Goal: Task Accomplishment & Management: Manage account settings

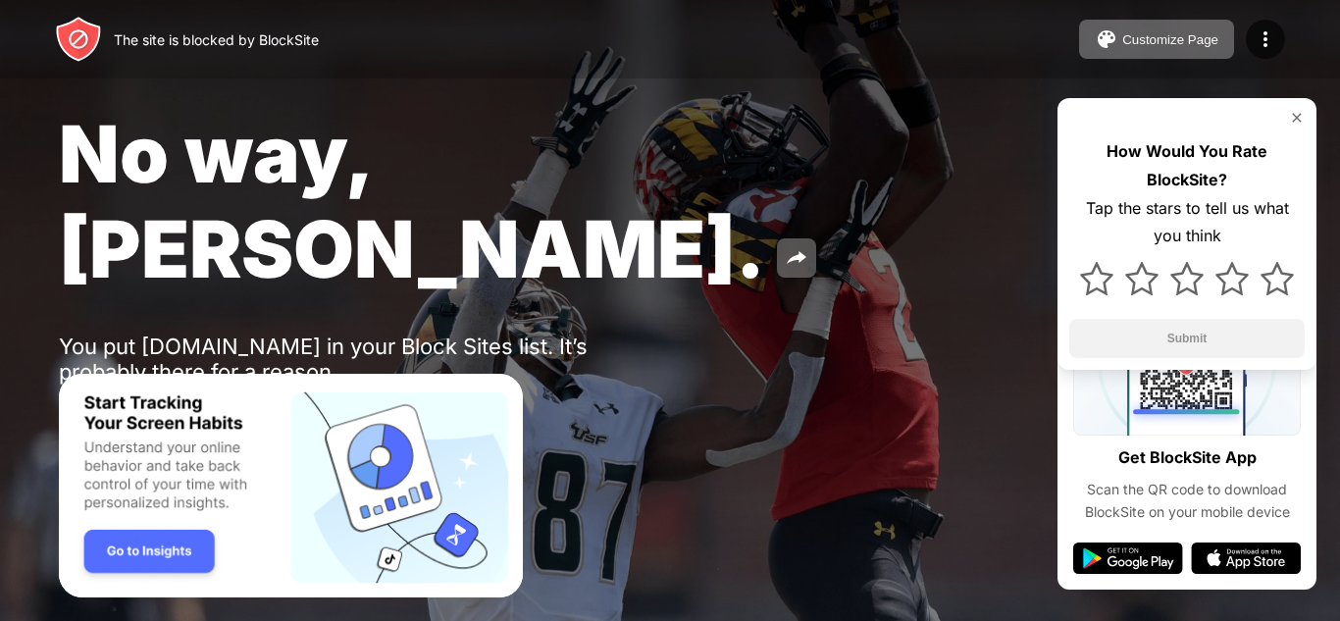
click at [1091, 266] on img at bounding box center [1096, 278] width 33 height 33
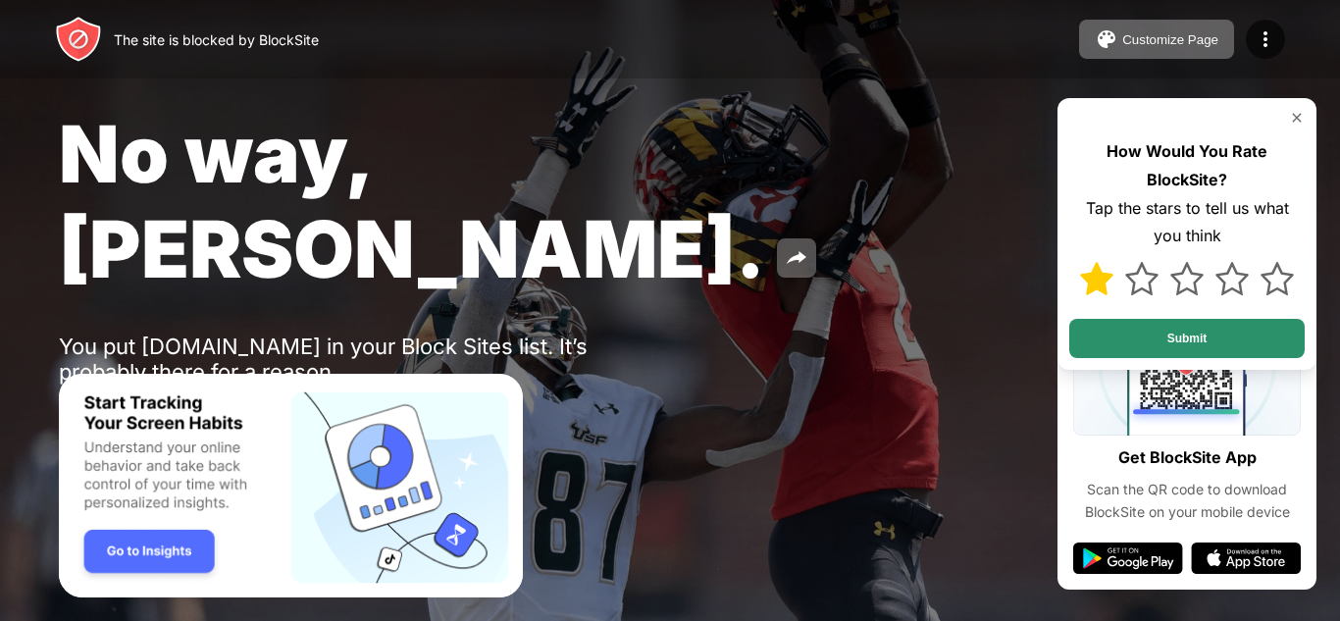
click at [1230, 343] on button "Submit" at bounding box center [1188, 338] width 236 height 39
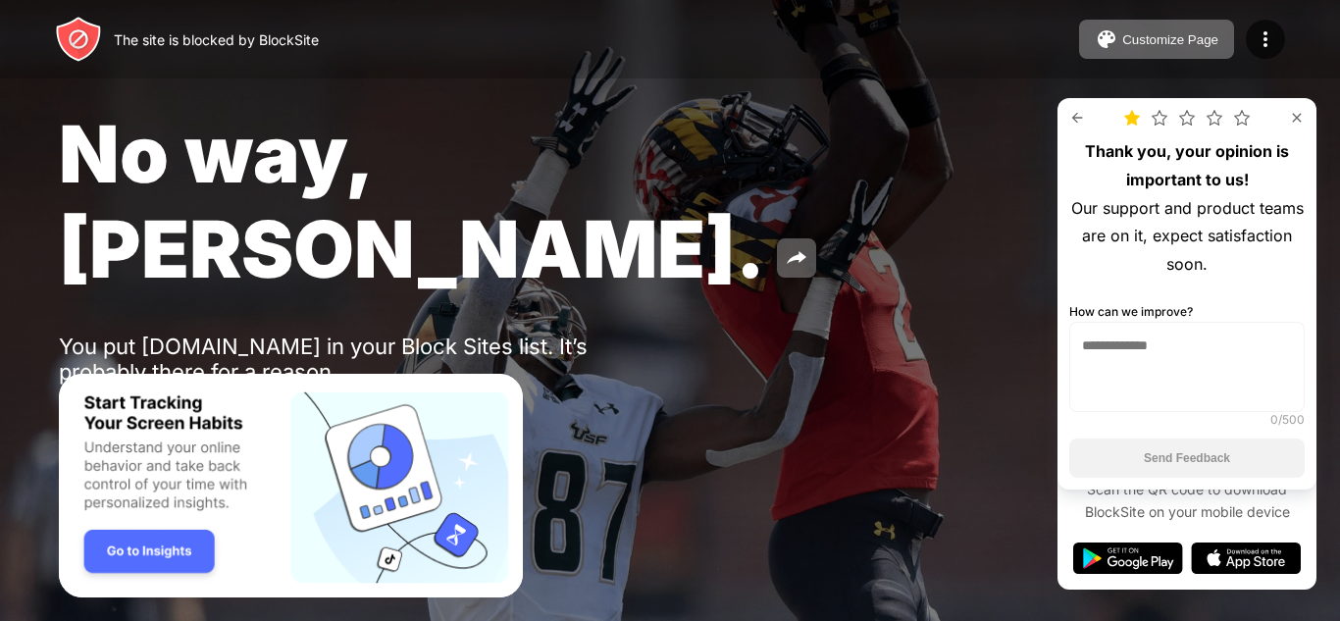
click at [1296, 112] on img at bounding box center [1297, 118] width 16 height 16
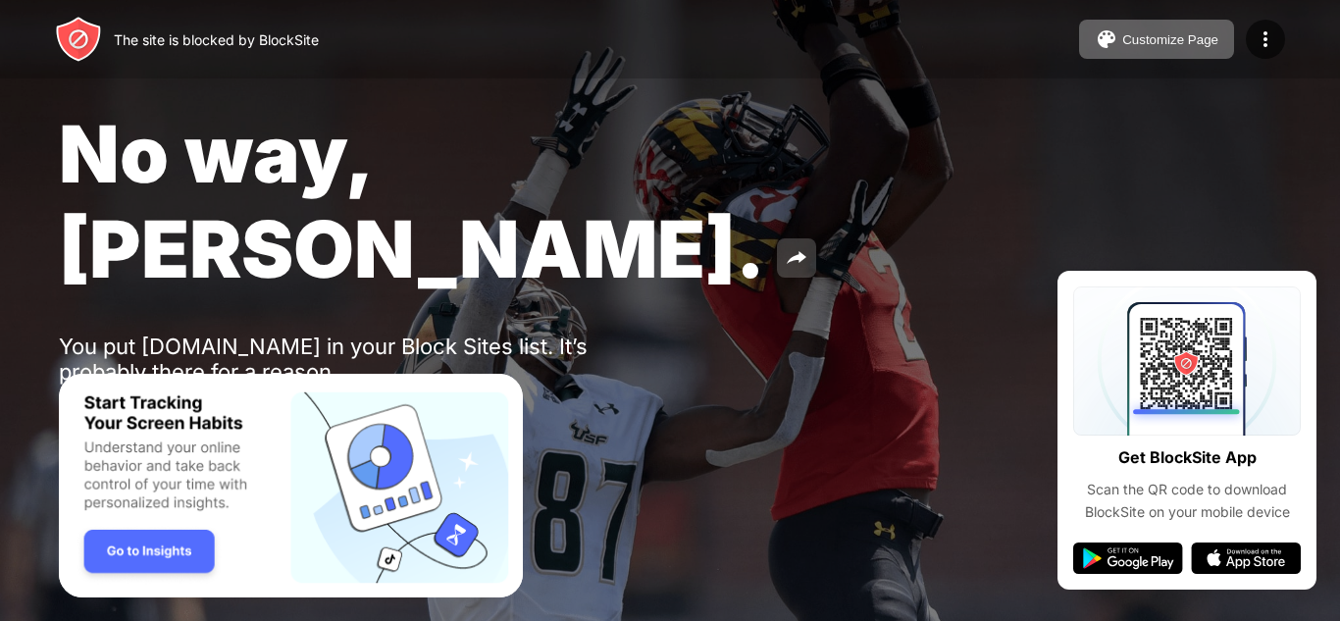
click at [777, 238] on button at bounding box center [796, 257] width 39 height 39
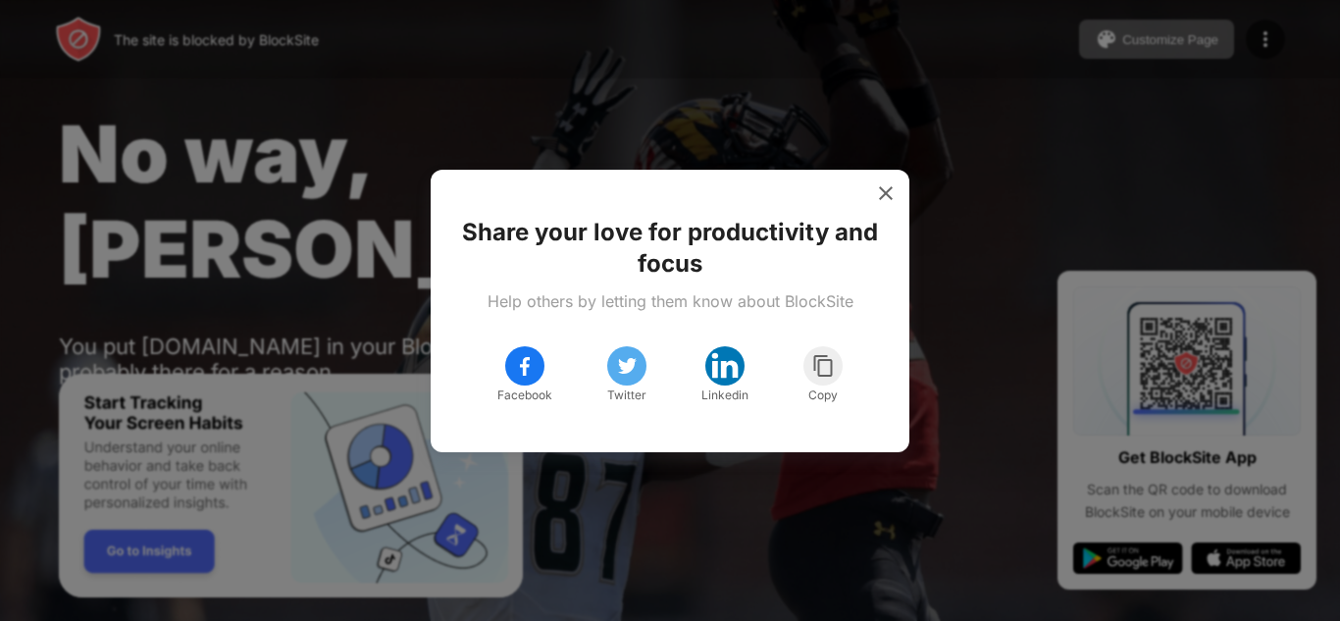
click at [882, 204] on div at bounding box center [885, 193] width 31 height 31
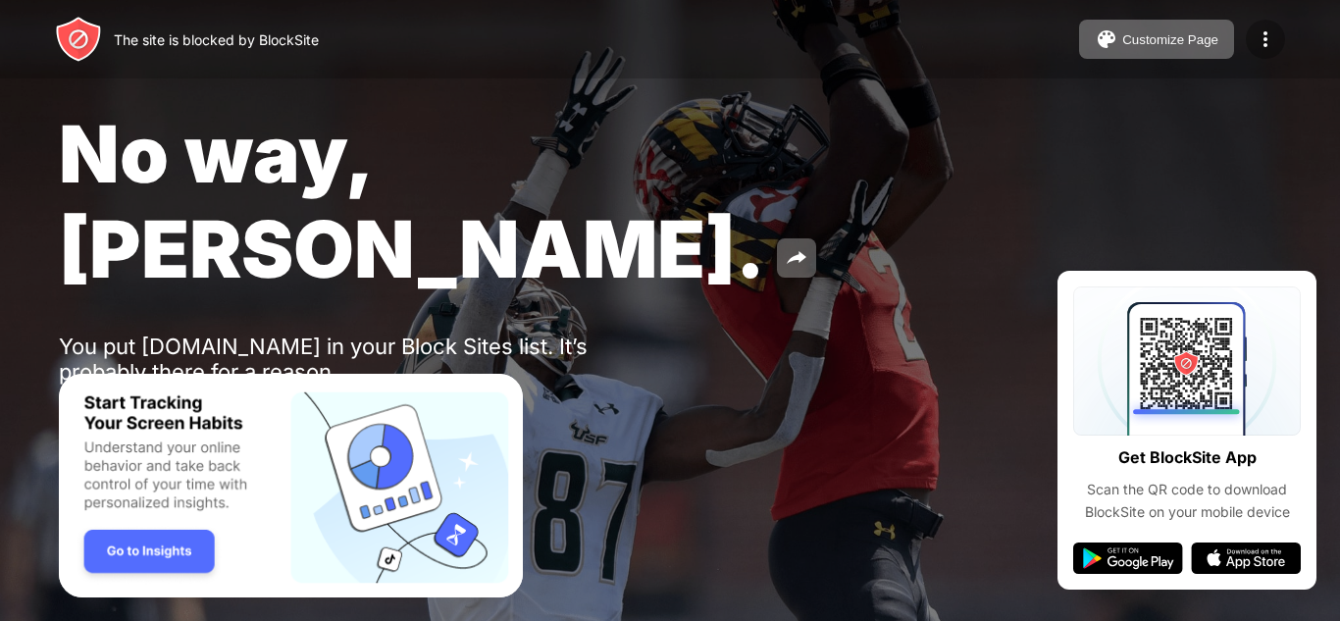
click at [1275, 33] on img at bounding box center [1266, 39] width 24 height 24
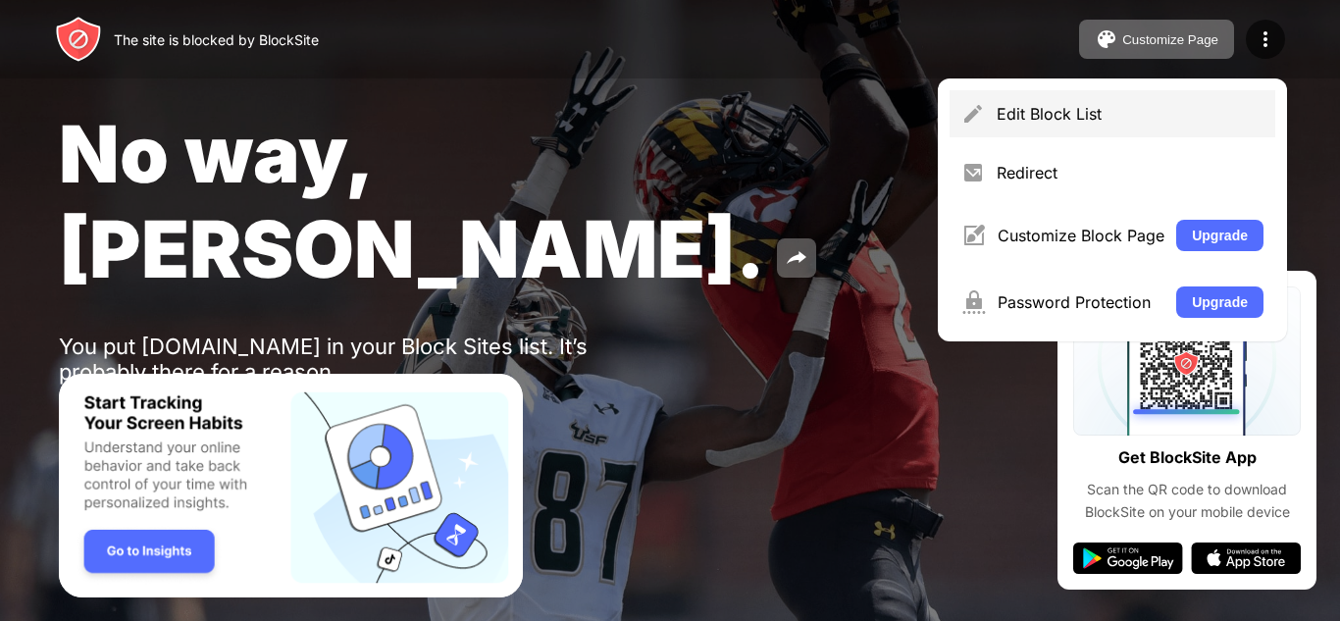
click at [1123, 123] on div "Edit Block List" at bounding box center [1130, 114] width 267 height 20
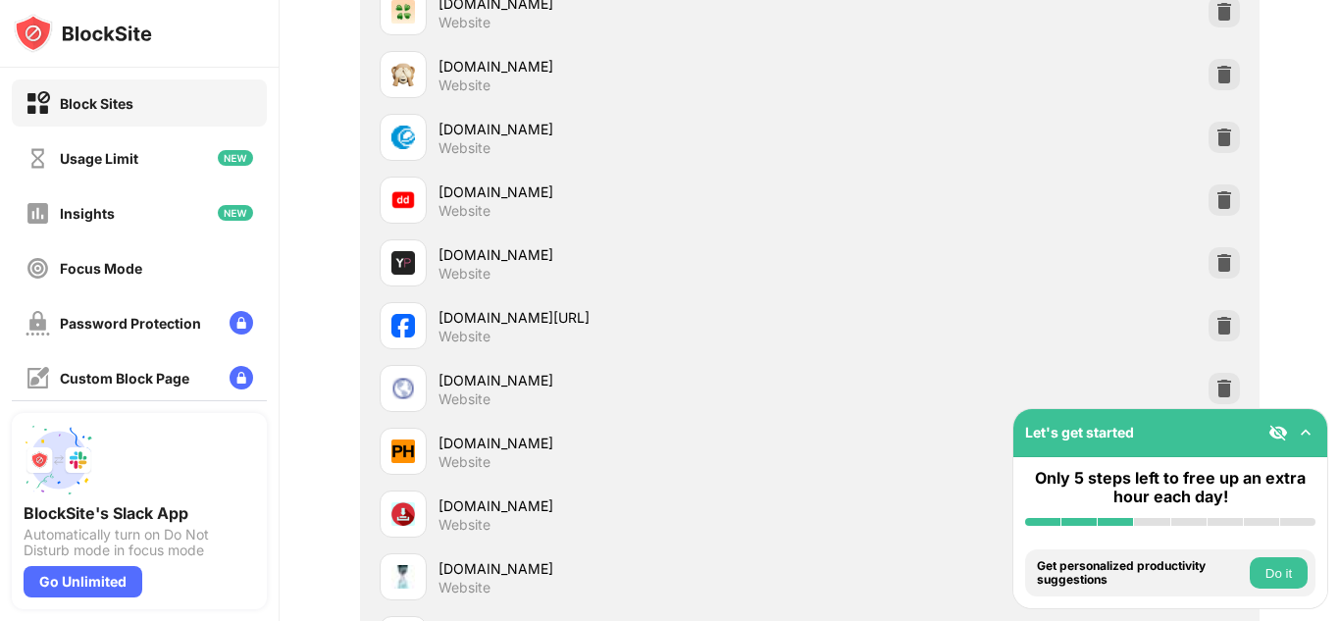
scroll to position [4141, 0]
click at [1215, 332] on img at bounding box center [1225, 325] width 20 height 20
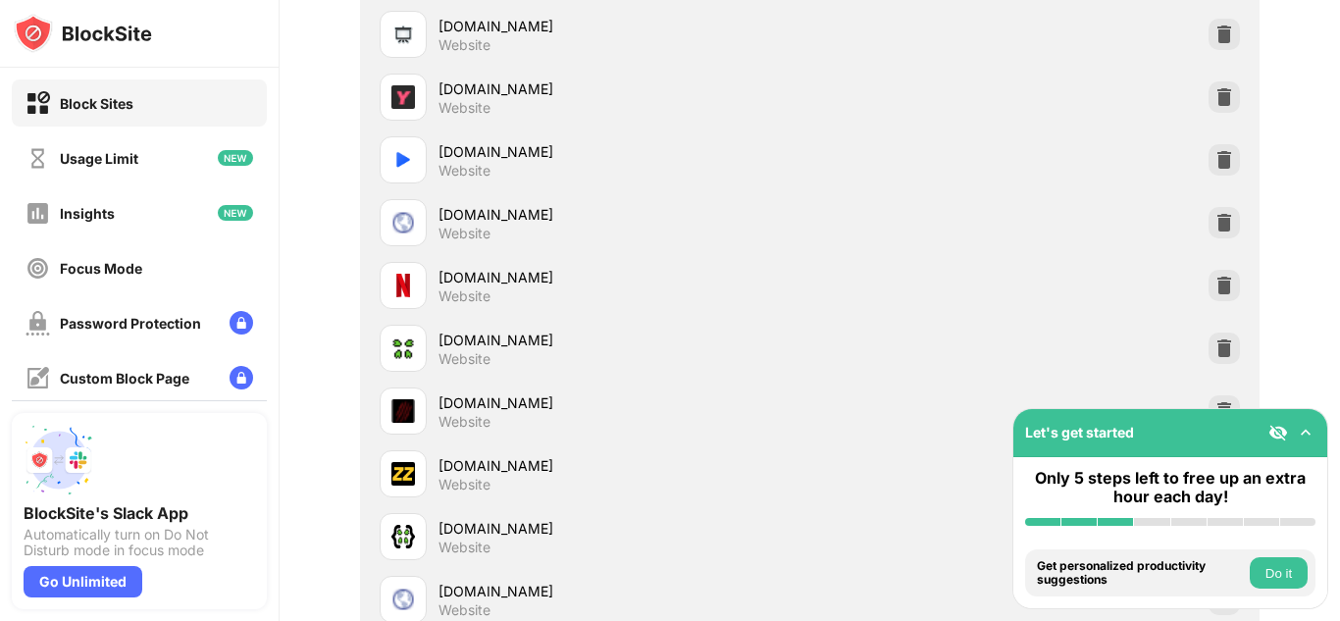
scroll to position [11464, 0]
click at [1215, 283] on img at bounding box center [1225, 287] width 20 height 20
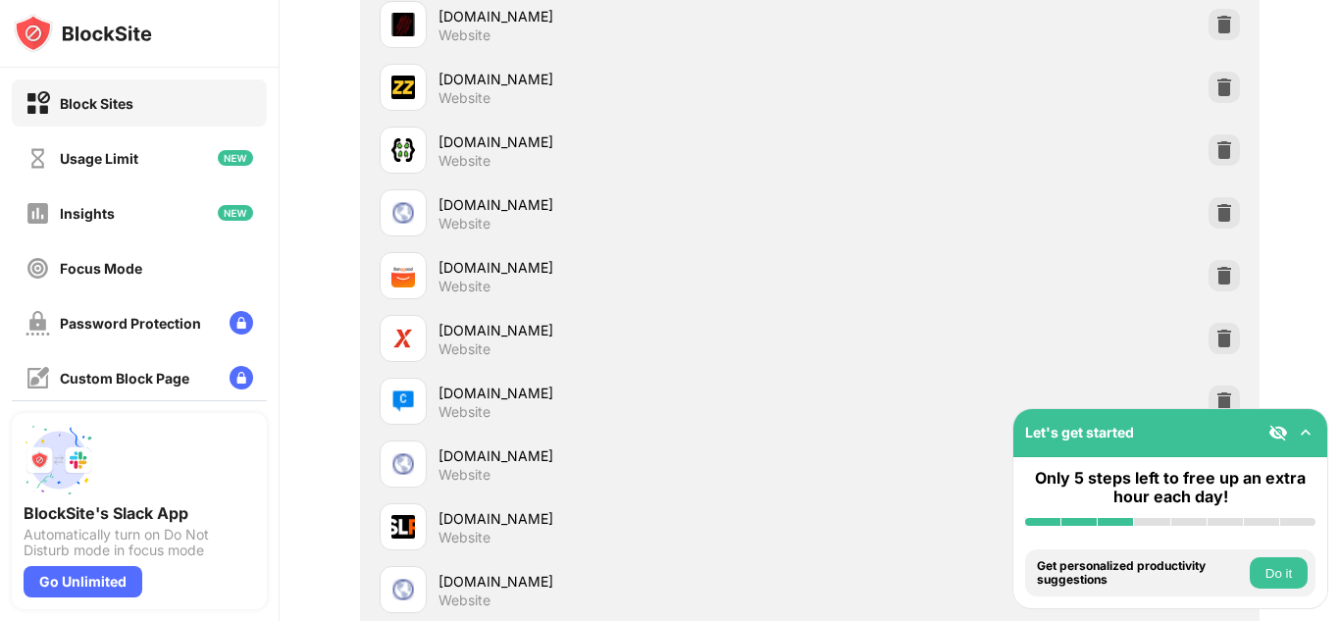
scroll to position [11795, 0]
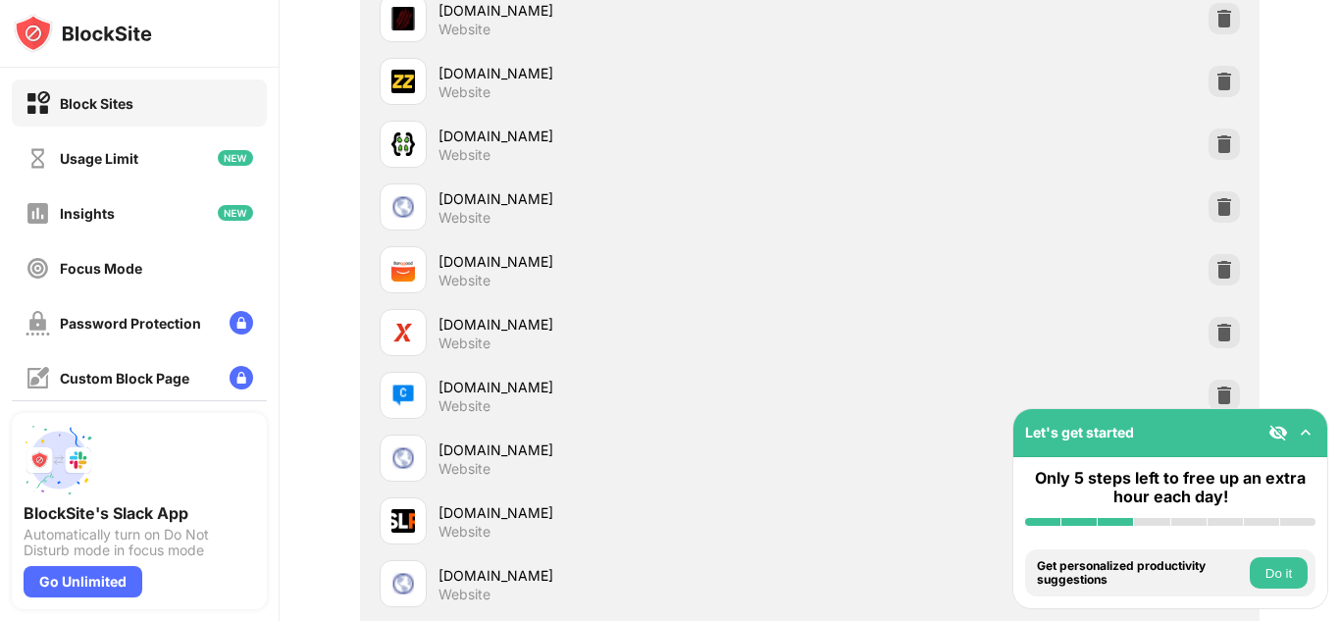
click at [1215, 272] on img at bounding box center [1225, 270] width 20 height 20
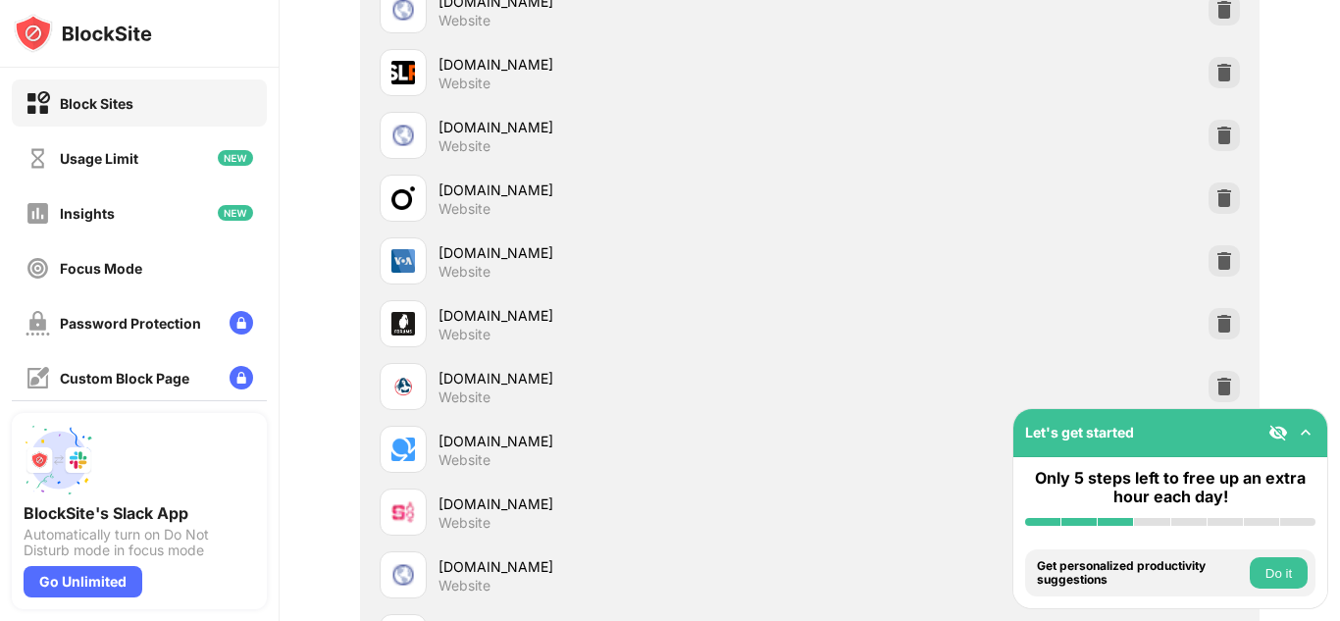
scroll to position [12204, 0]
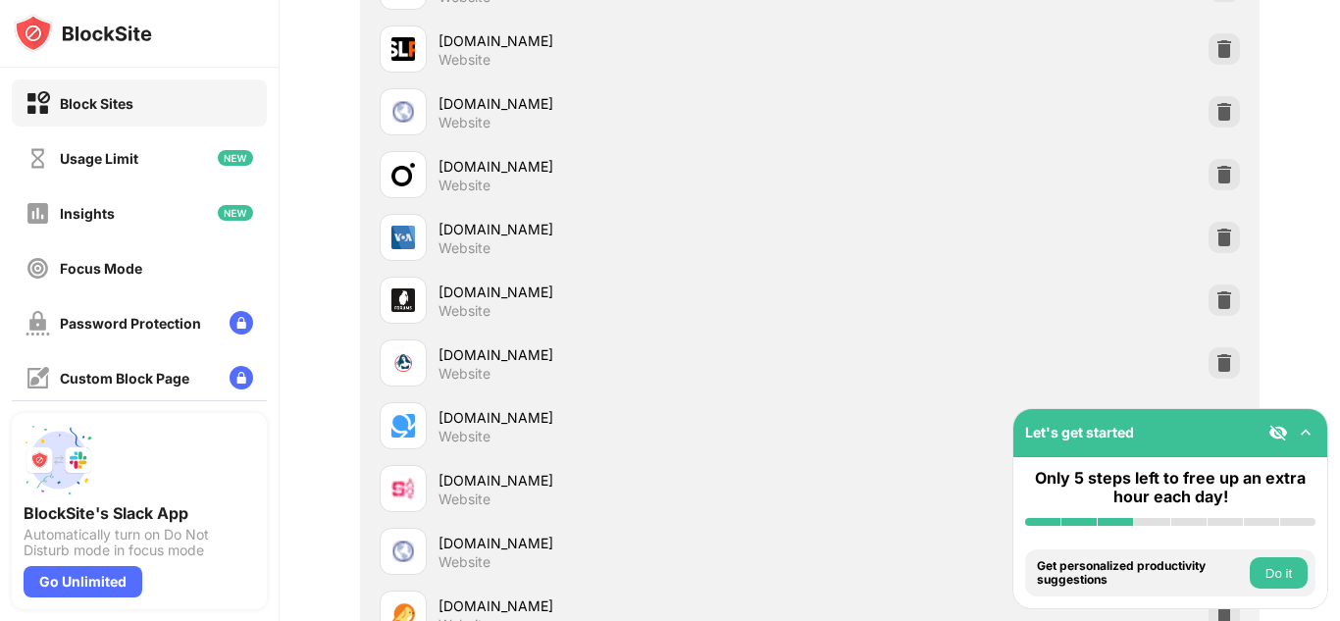
click at [1215, 306] on img at bounding box center [1225, 300] width 20 height 20
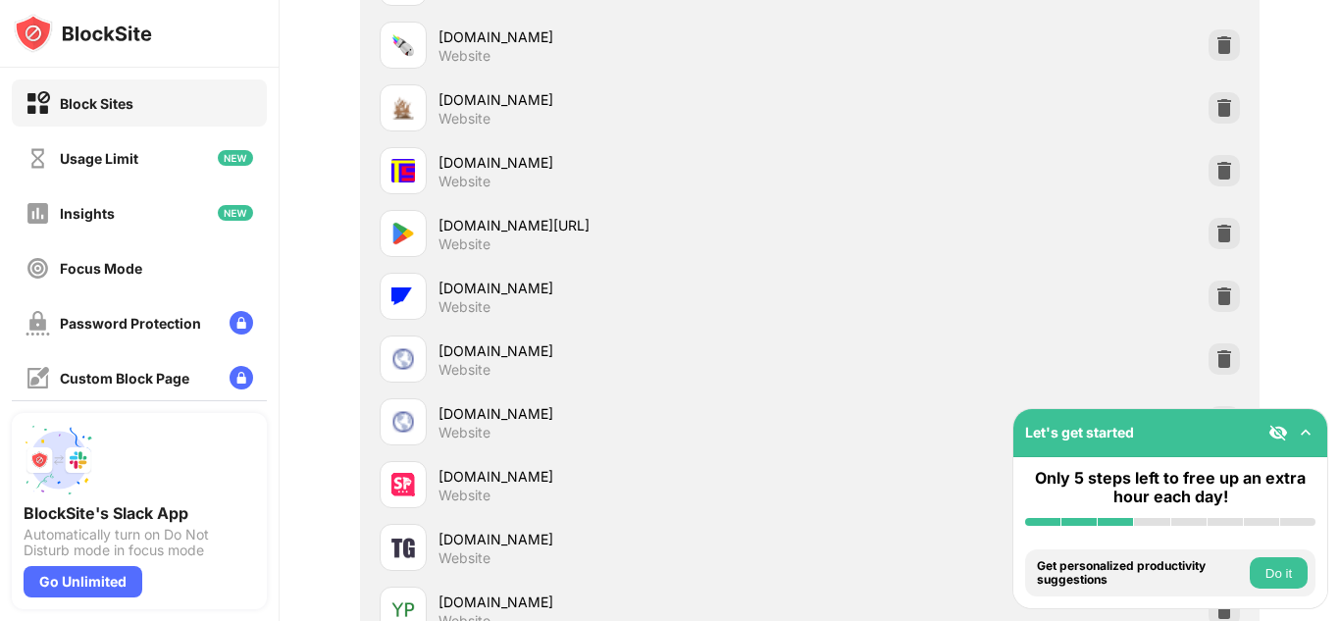
scroll to position [12833, 0]
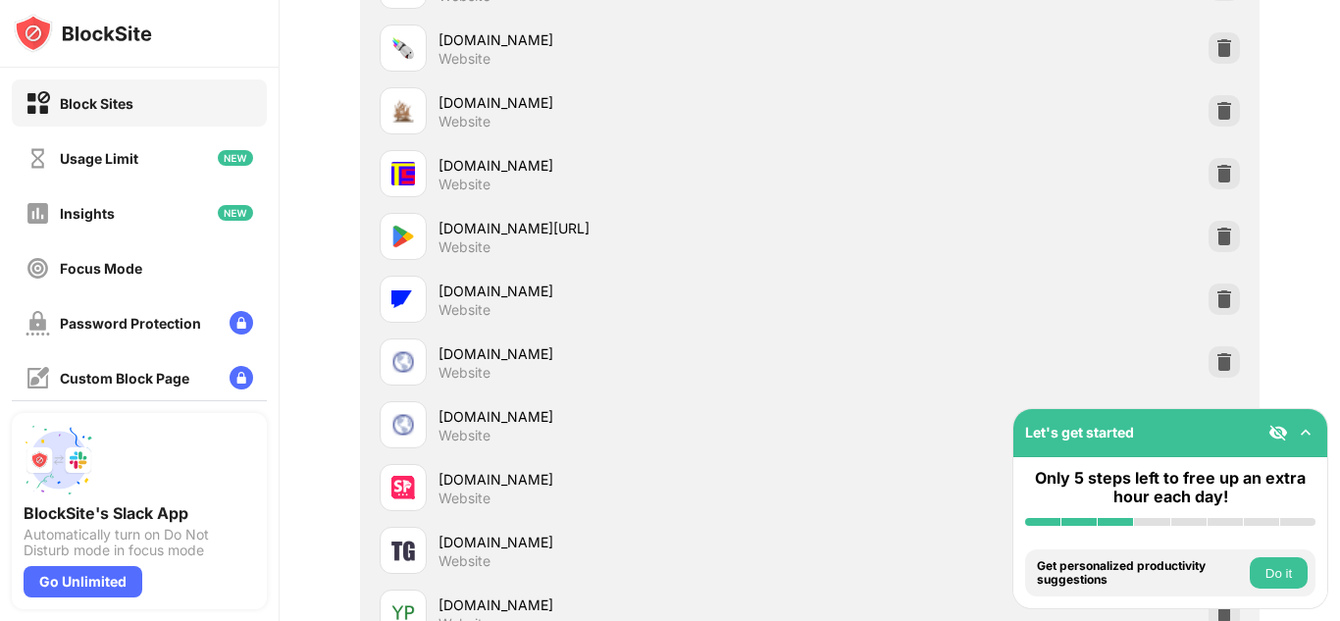
click at [1215, 229] on img at bounding box center [1225, 237] width 20 height 20
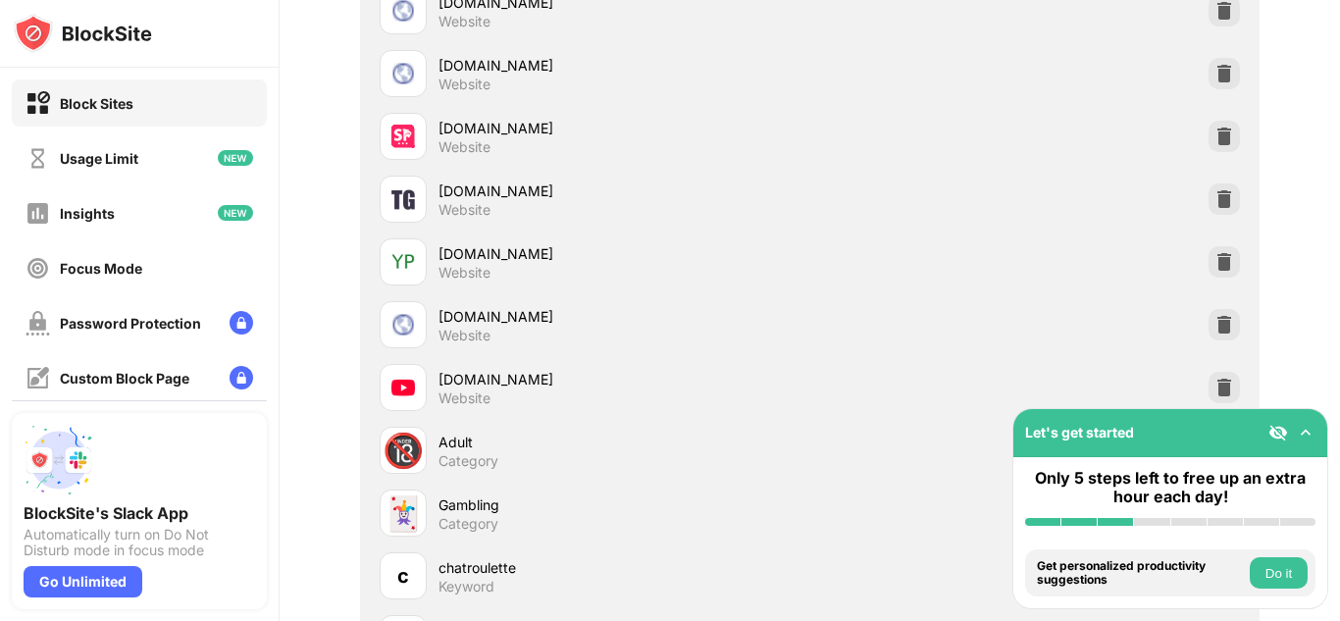
scroll to position [13146, 0]
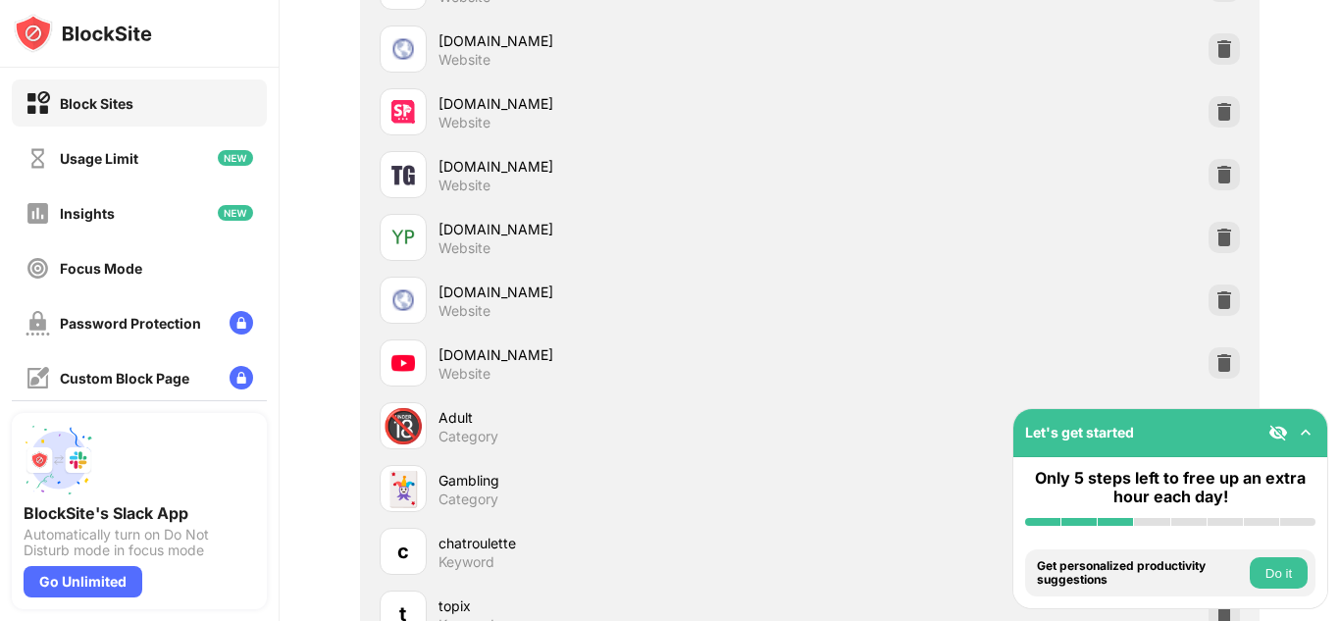
click at [1215, 356] on img at bounding box center [1225, 363] width 20 height 20
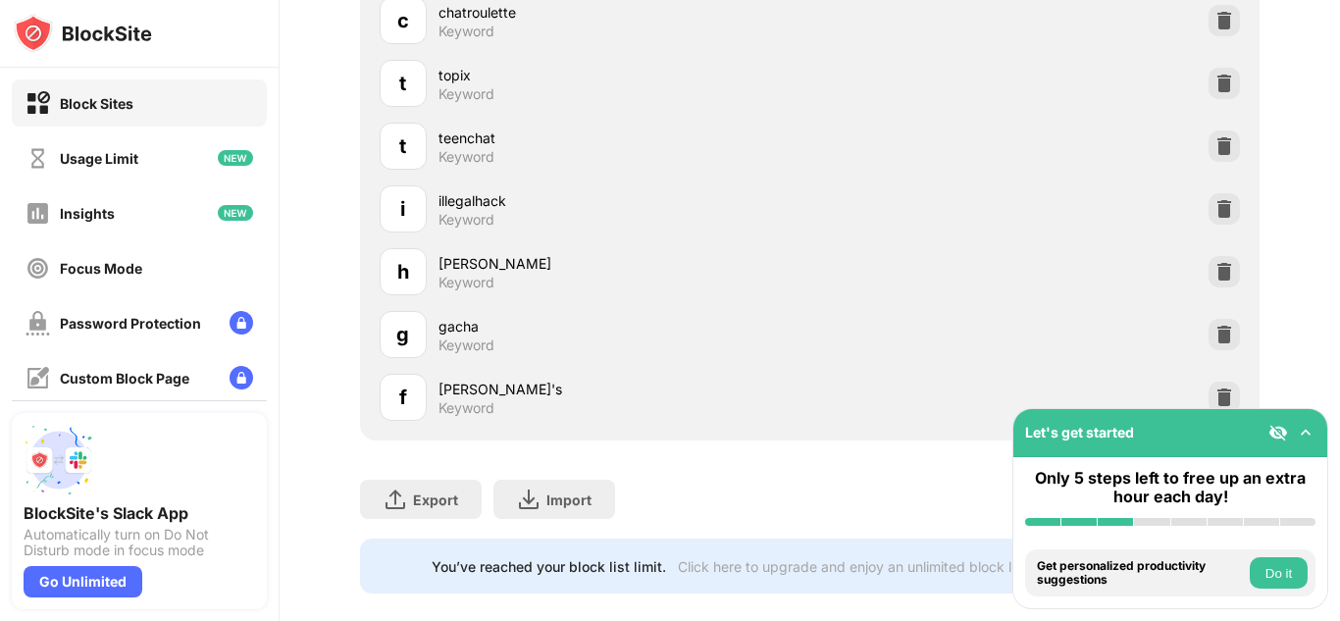
scroll to position [13628, 0]
